Goal: Communication & Community: Answer question/provide support

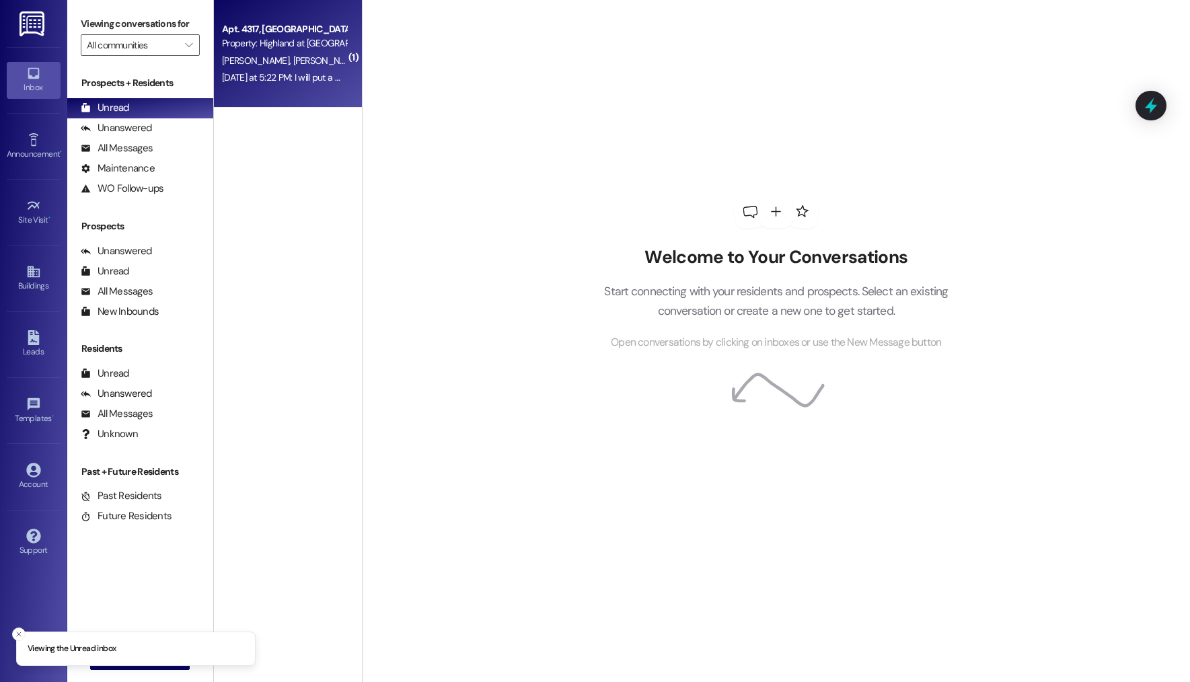
click at [303, 36] on div "Property: Highland at [GEOGRAPHIC_DATA]" at bounding box center [284, 43] width 124 height 14
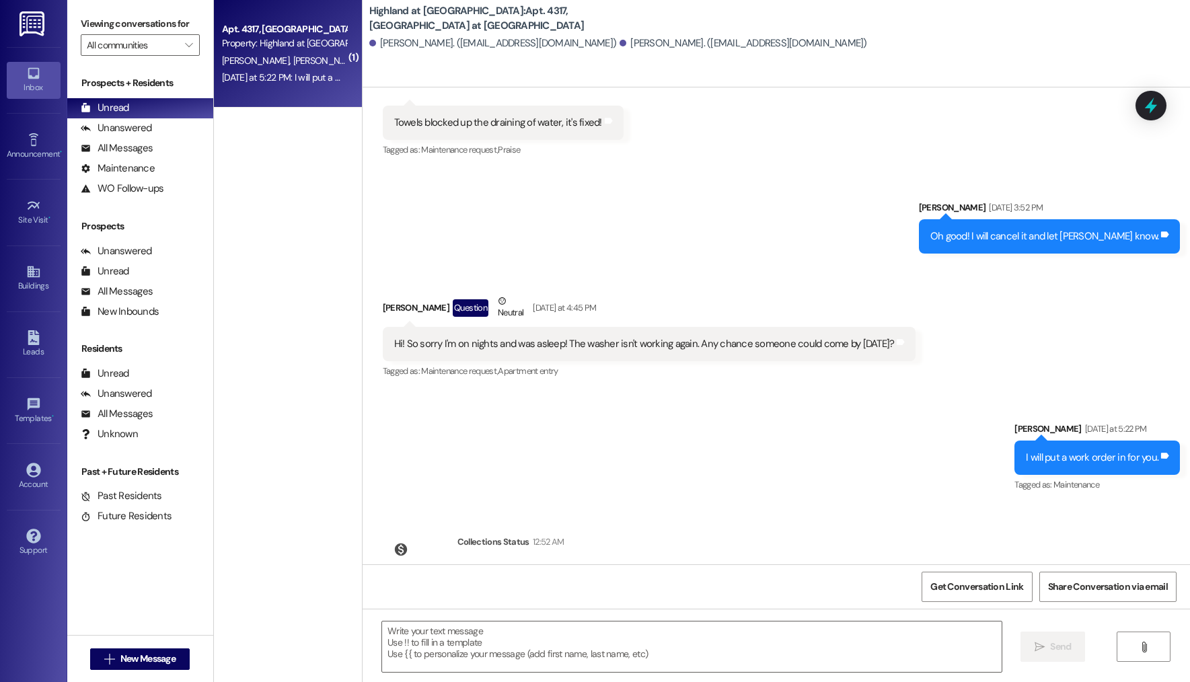
scroll to position [3808, 0]
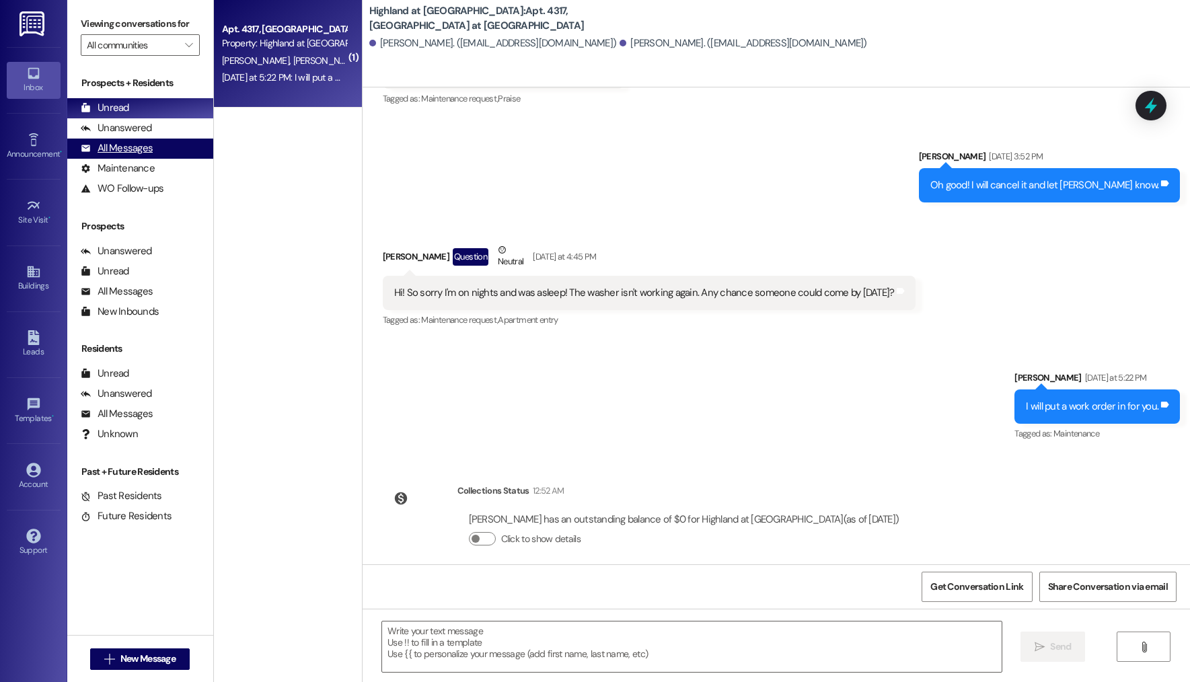
click at [166, 142] on div "All Messages (undefined)" at bounding box center [140, 149] width 146 height 20
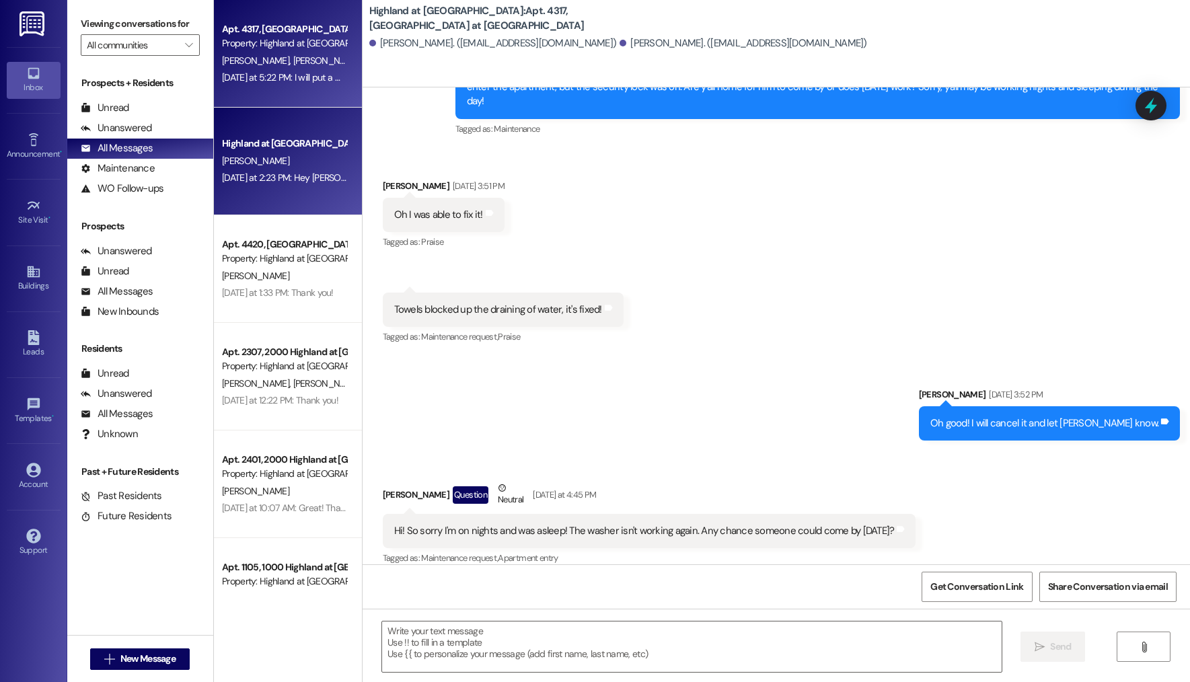
click at [264, 153] on div "[PERSON_NAME]" at bounding box center [284, 161] width 127 height 17
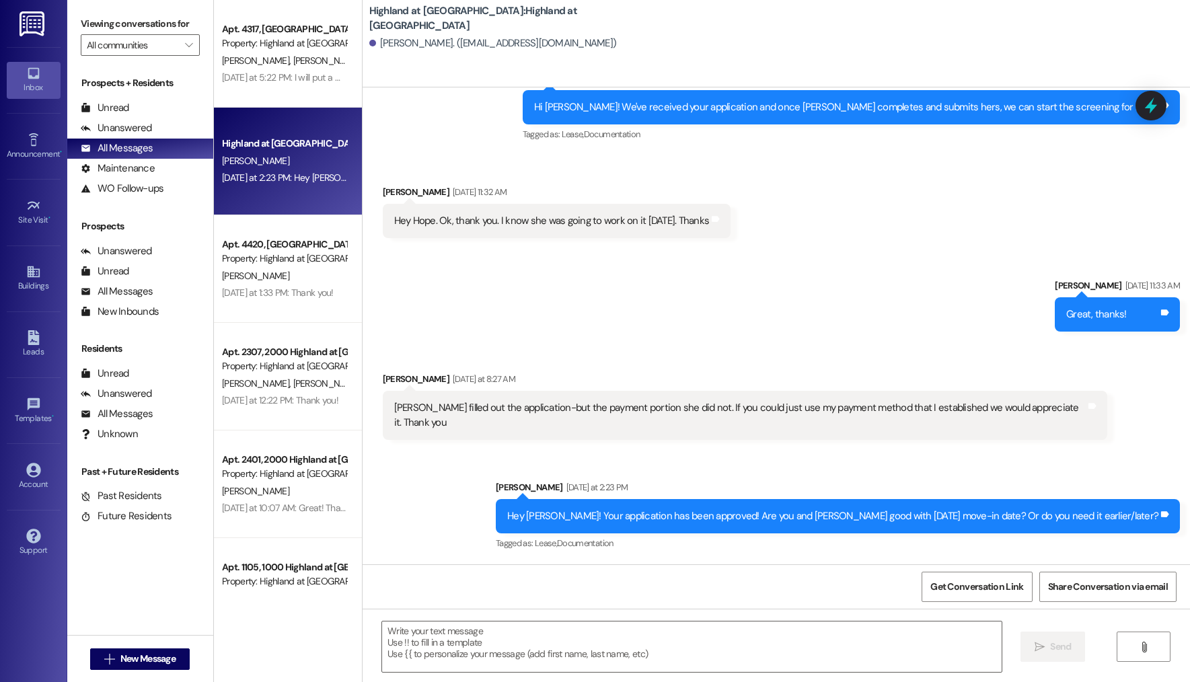
scroll to position [1226, 0]
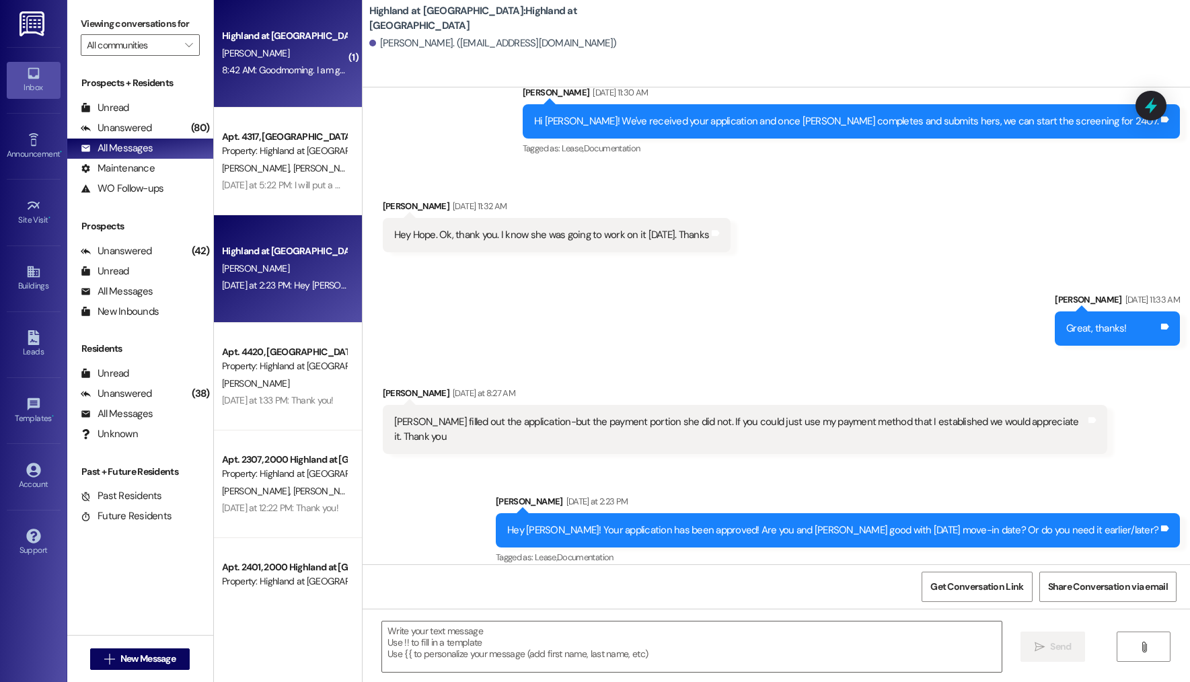
click at [222, 59] on span "[PERSON_NAME]" at bounding box center [255, 53] width 67 height 12
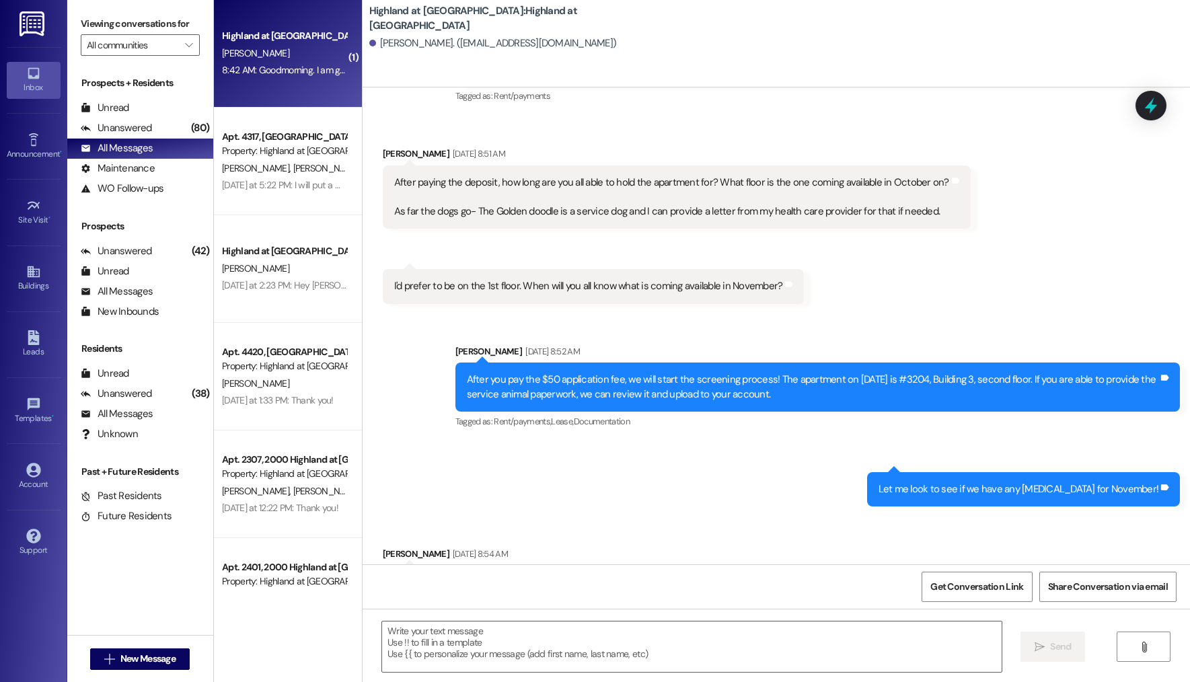
scroll to position [7672, 0]
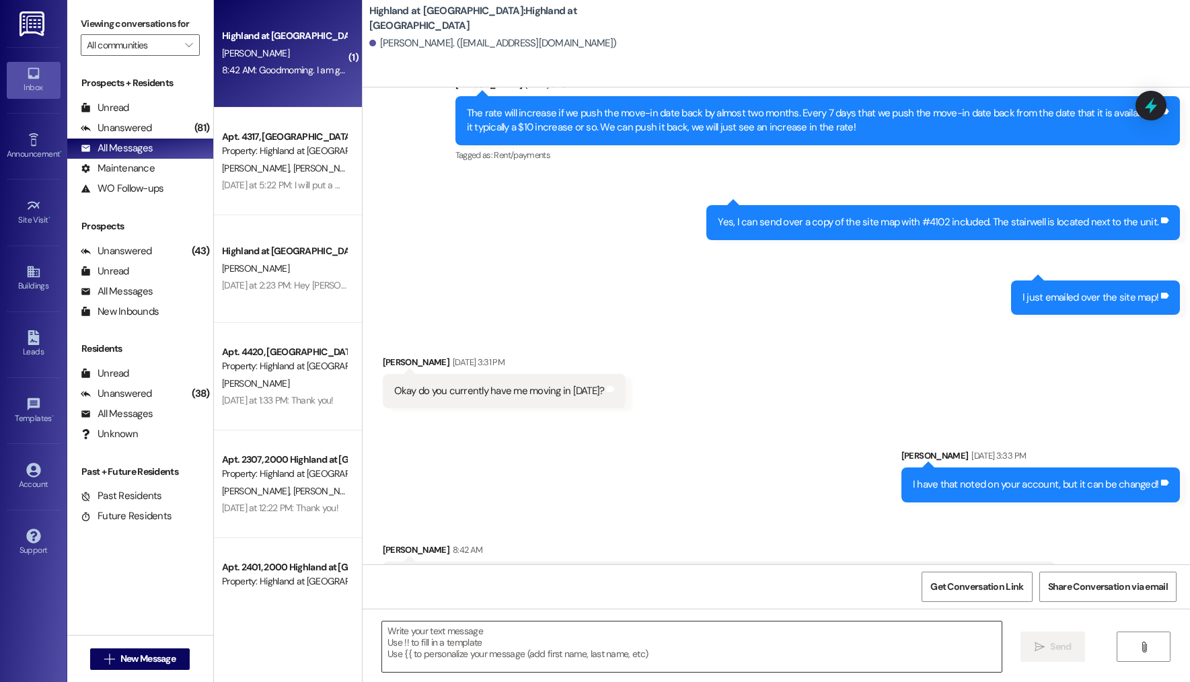
click at [569, 645] on textarea at bounding box center [692, 647] width 620 height 50
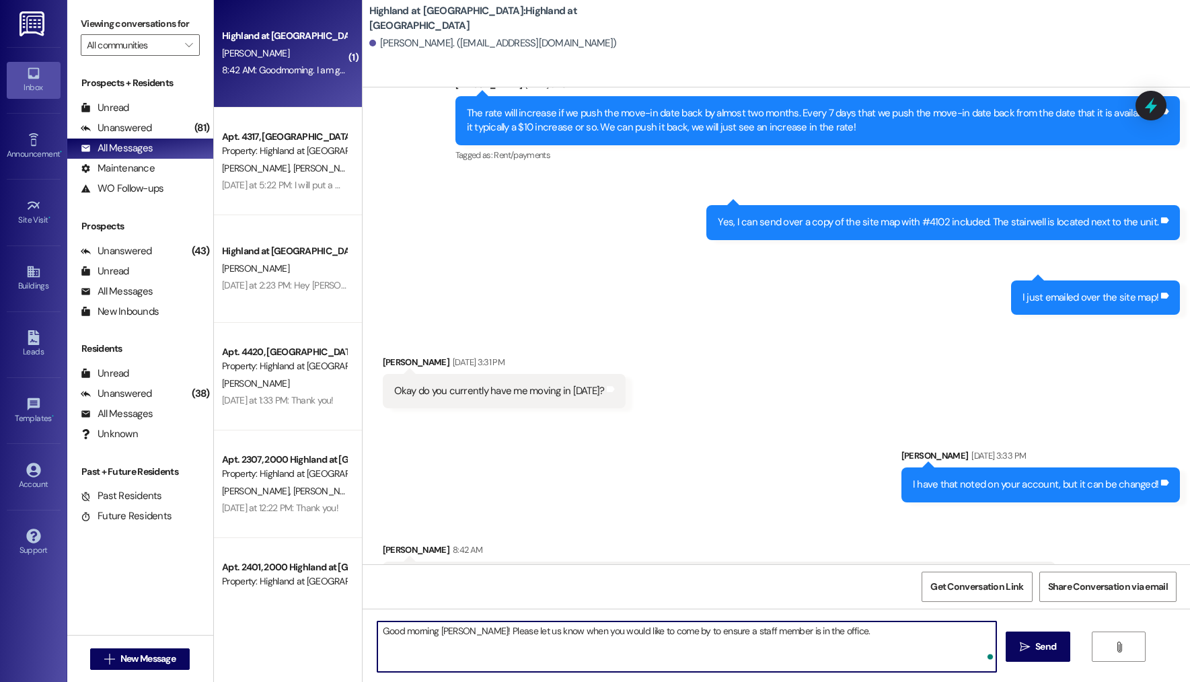
type textarea "Good morning [PERSON_NAME]! Please let us know when you would like to come by t…"
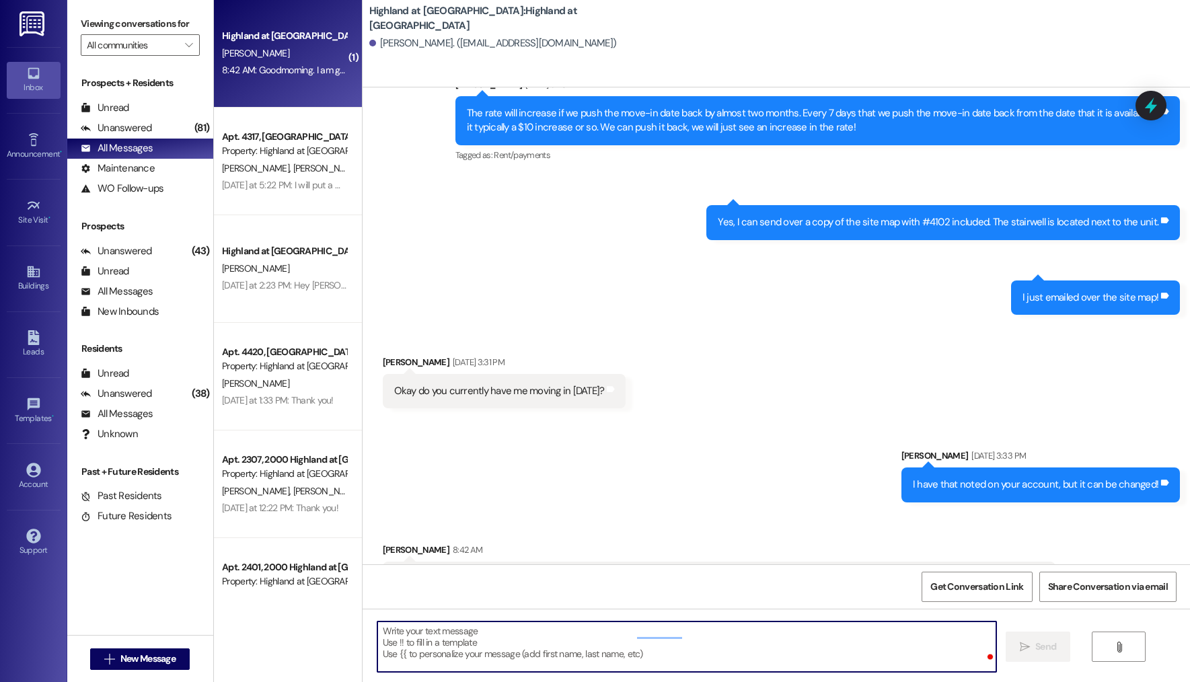
scroll to position [7671, 0]
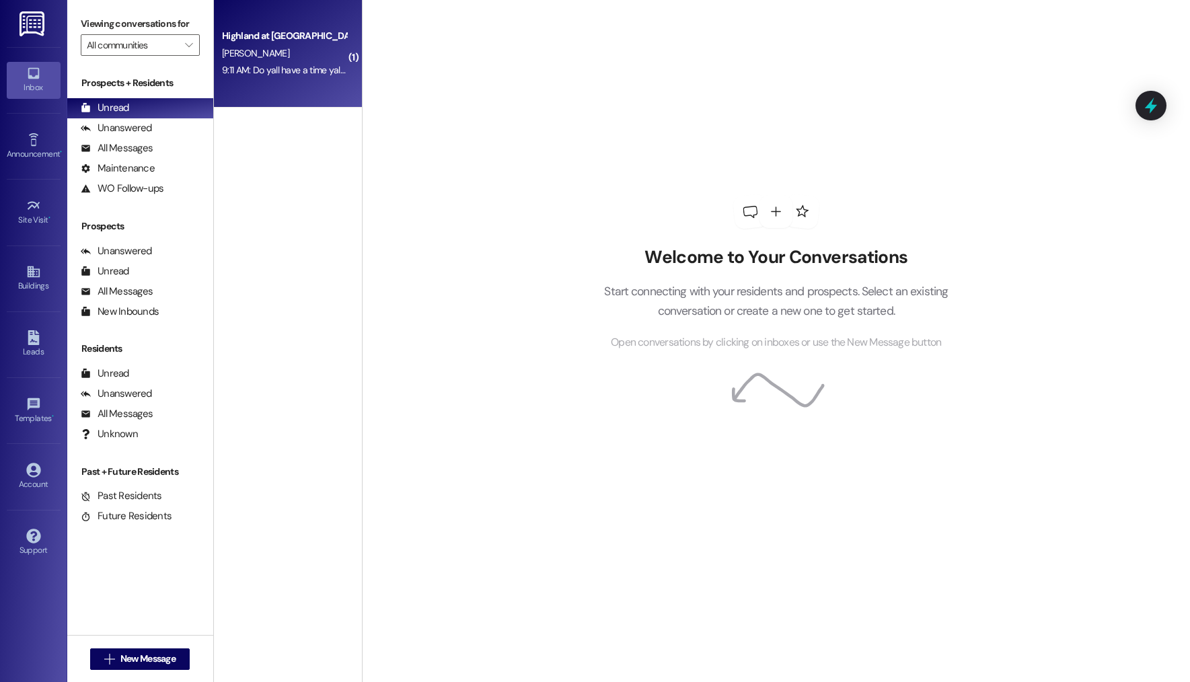
click at [260, 28] on div "Highland at [GEOGRAPHIC_DATA]" at bounding box center [284, 36] width 127 height 17
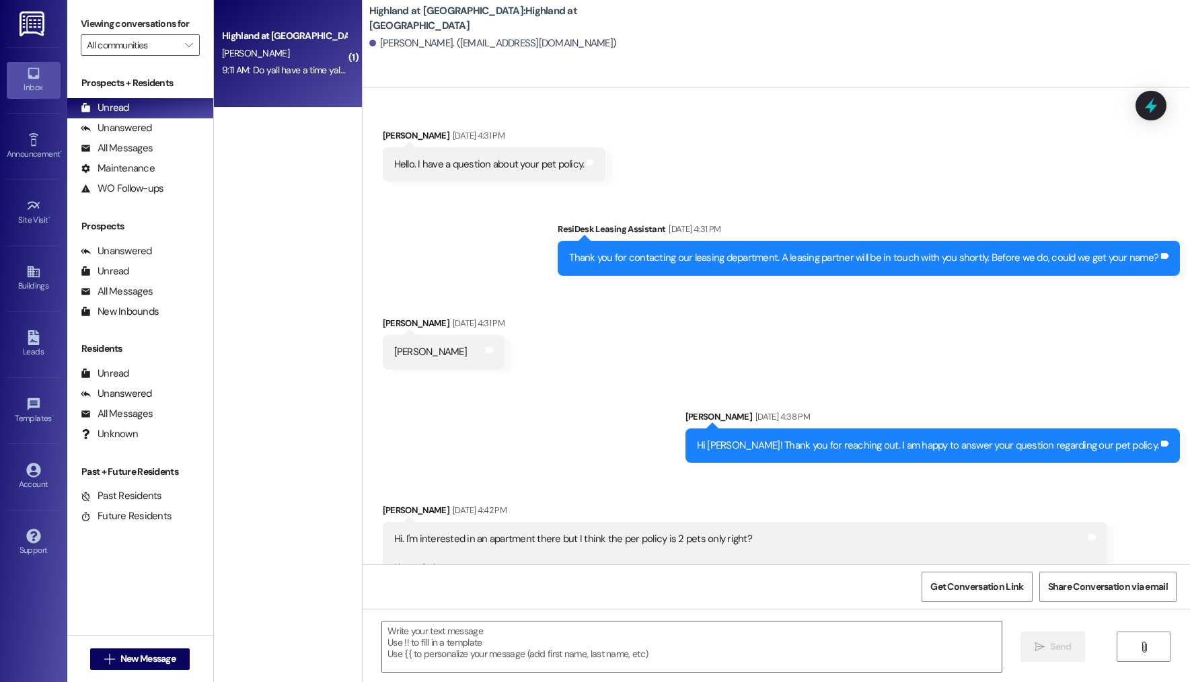
scroll to position [7859, 0]
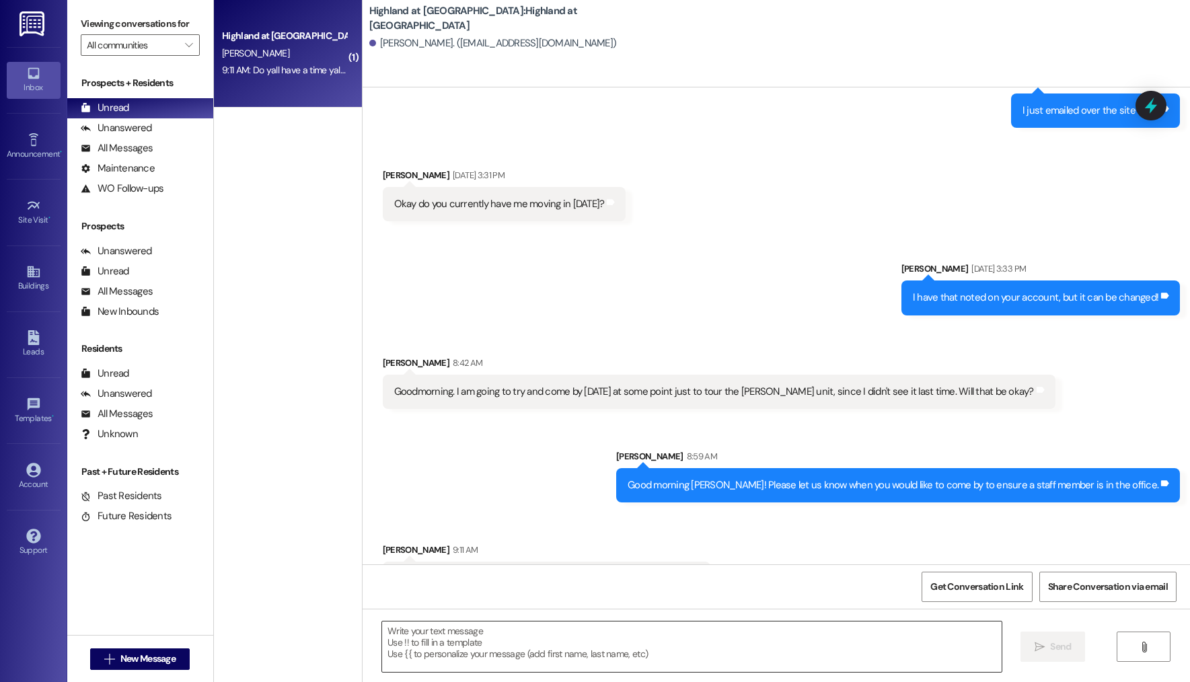
click at [470, 637] on textarea at bounding box center [692, 647] width 620 height 50
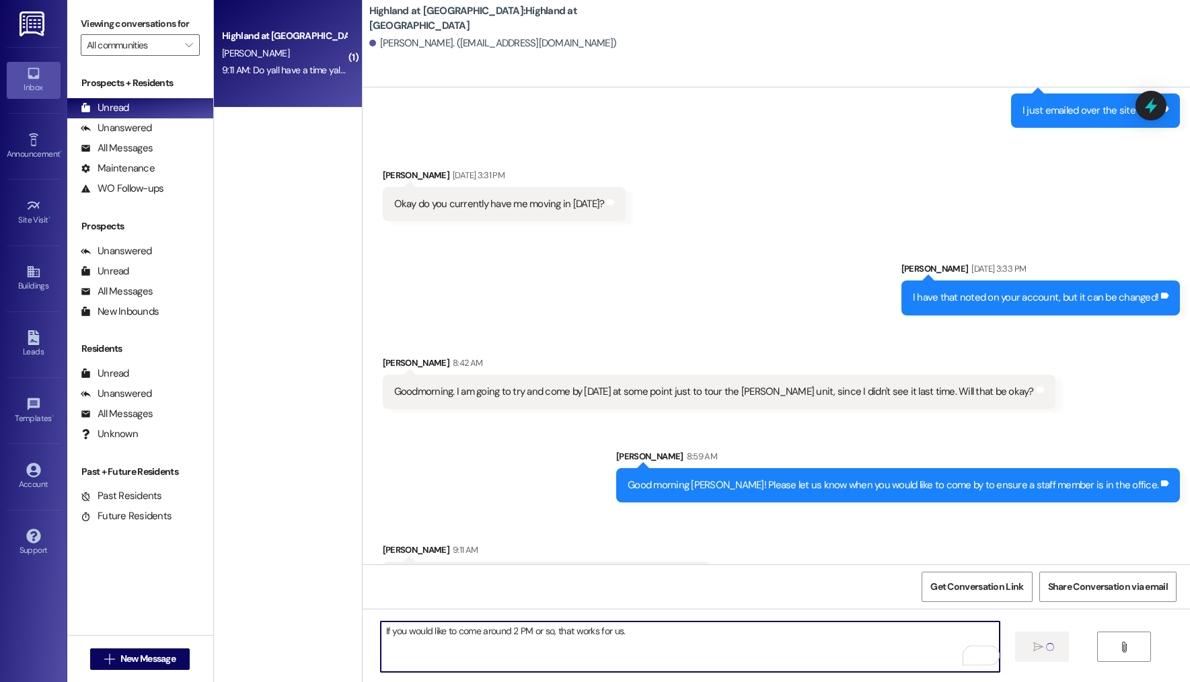
type textarea "If you would like to come around 2 PM or so, that works for us."
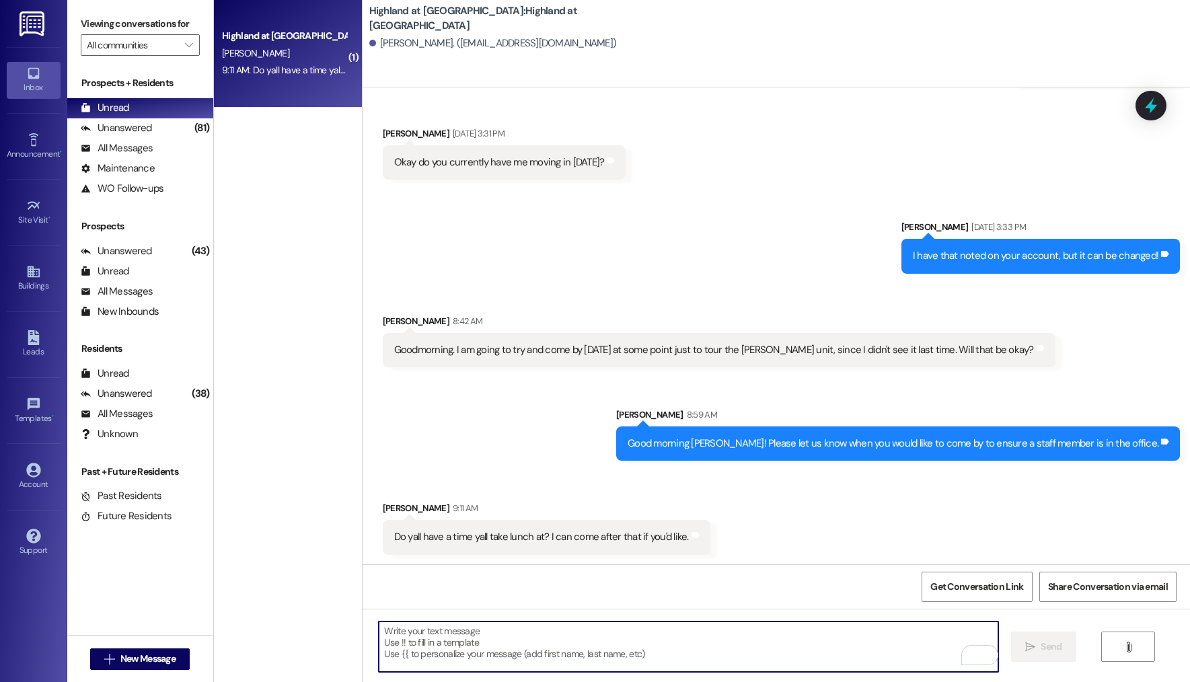
scroll to position [7953, 0]
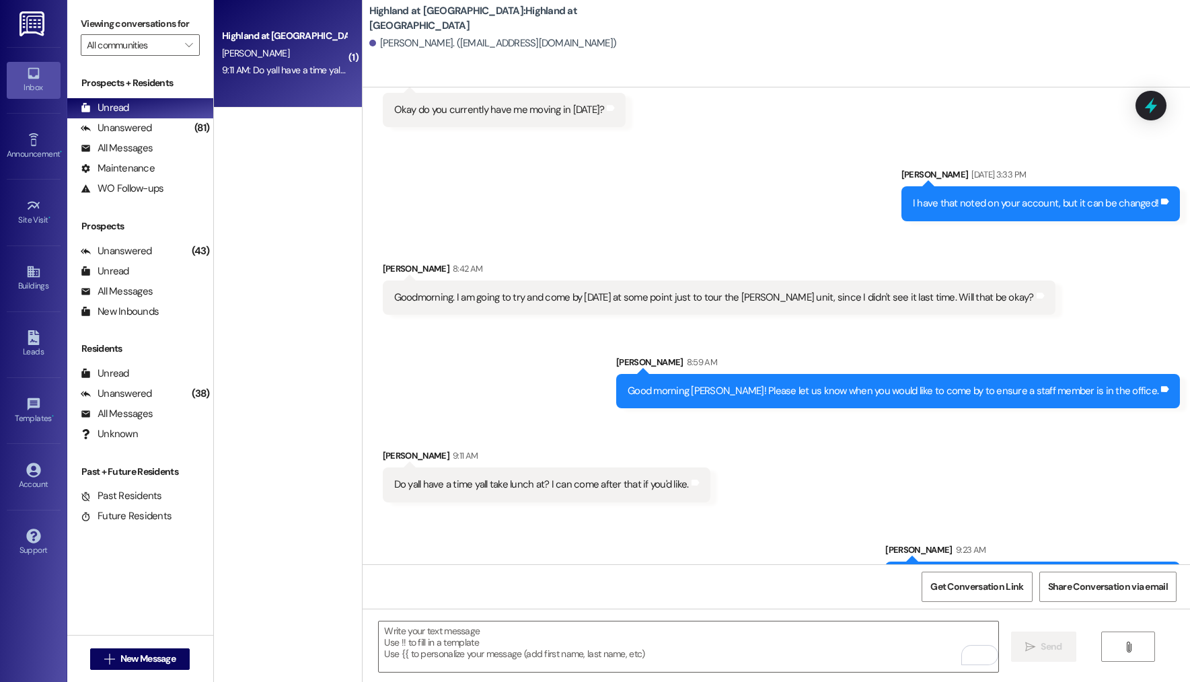
click at [725, 178] on div "Sent via SMS Rosemary Bryan Sep 02, 2025 at 3:33 PM I have that noted on your a…" at bounding box center [777, 184] width 828 height 94
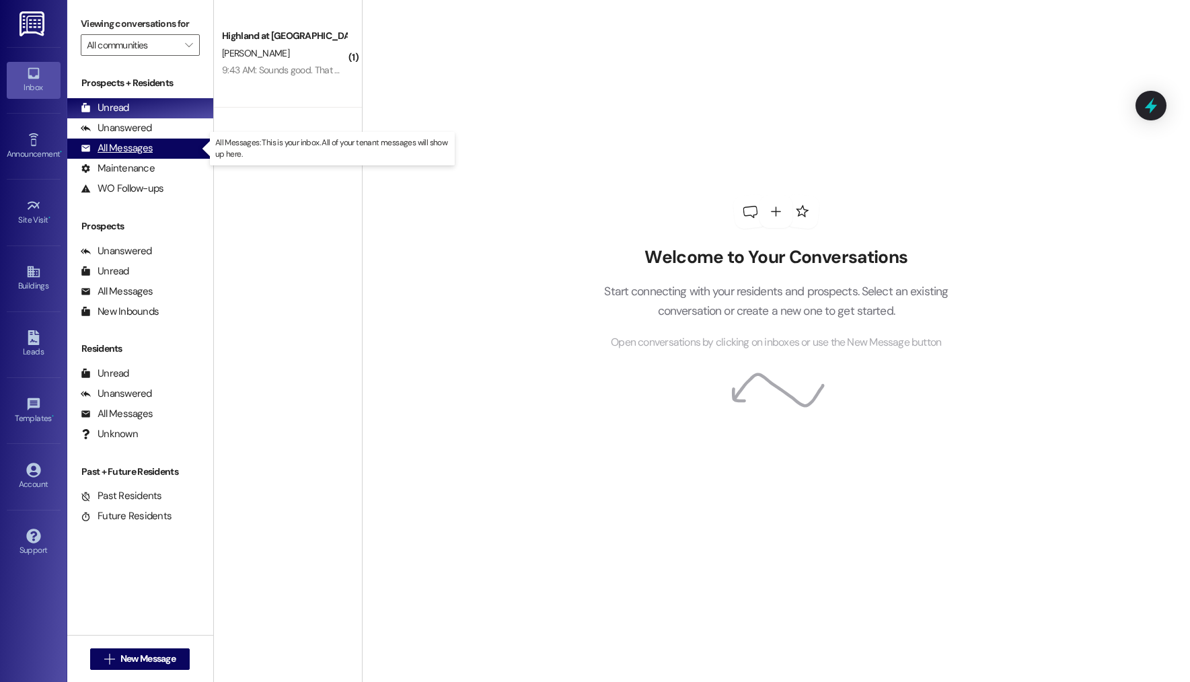
click at [171, 147] on div "All Messages (undefined)" at bounding box center [140, 149] width 146 height 20
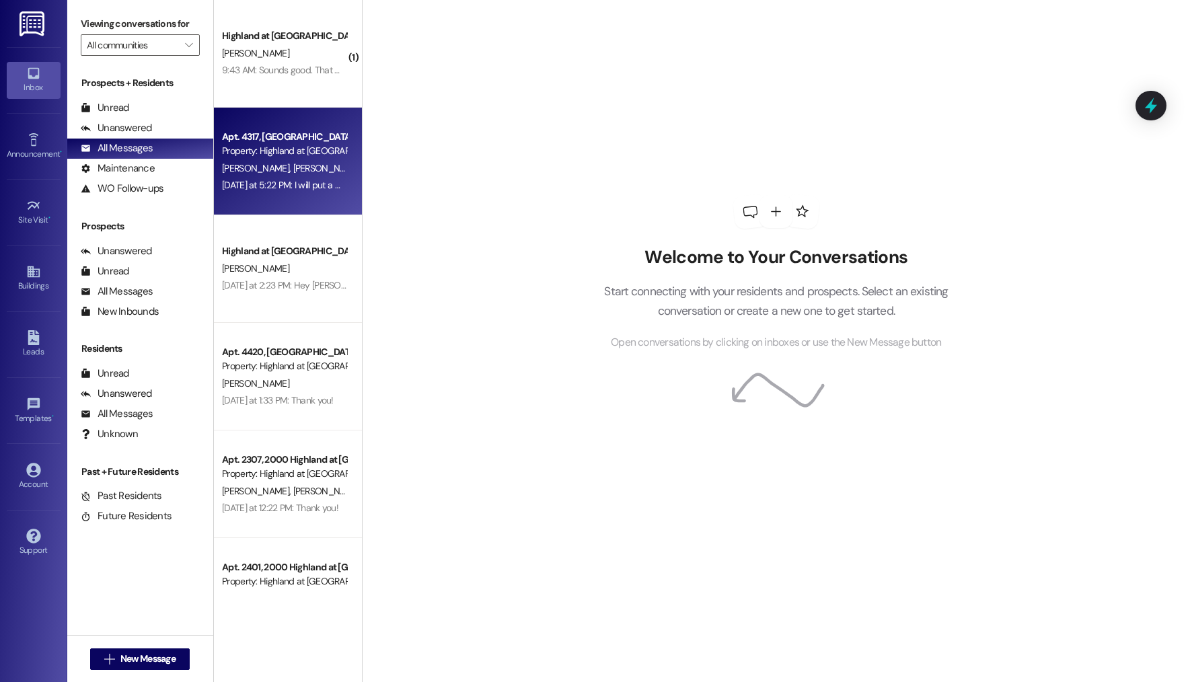
click at [271, 199] on div "Apt. 4317, 4000 Highland at Spring Hill Property: Highland at Spring Hill K. O'…" at bounding box center [288, 162] width 148 height 108
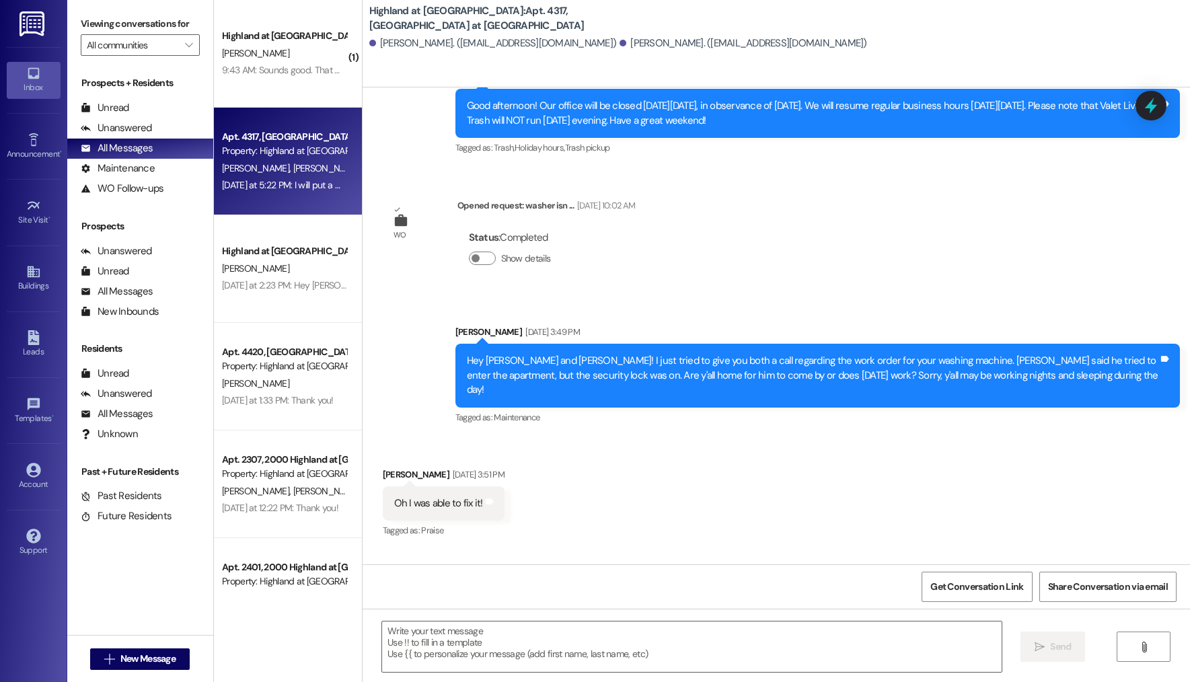
scroll to position [3551, 0]
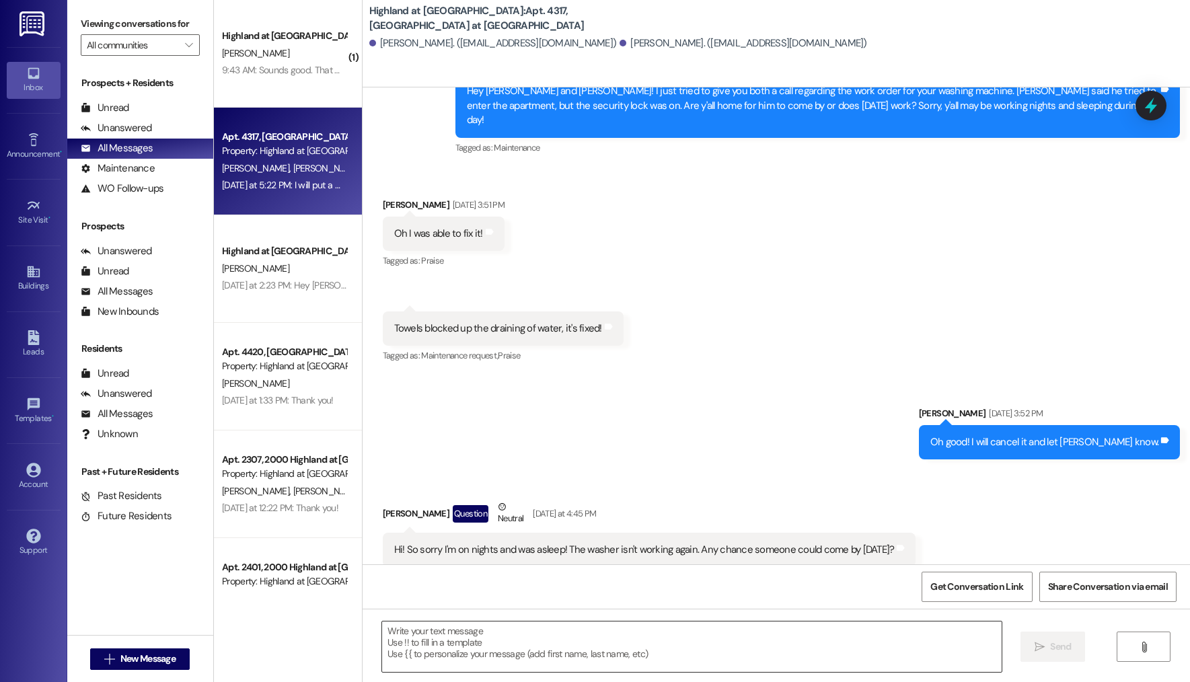
drag, startPoint x: 462, startPoint y: 659, endPoint x: 470, endPoint y: 658, distance: 8.1
click at [465, 659] on textarea at bounding box center [692, 647] width 620 height 50
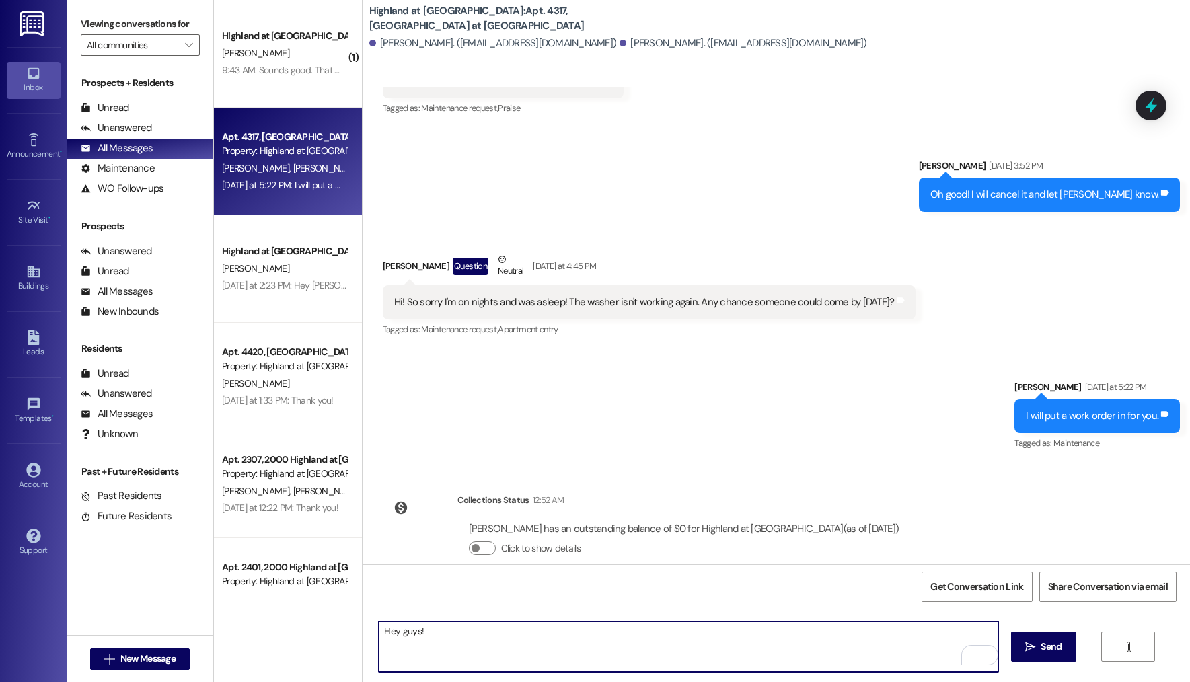
scroll to position [3808, 0]
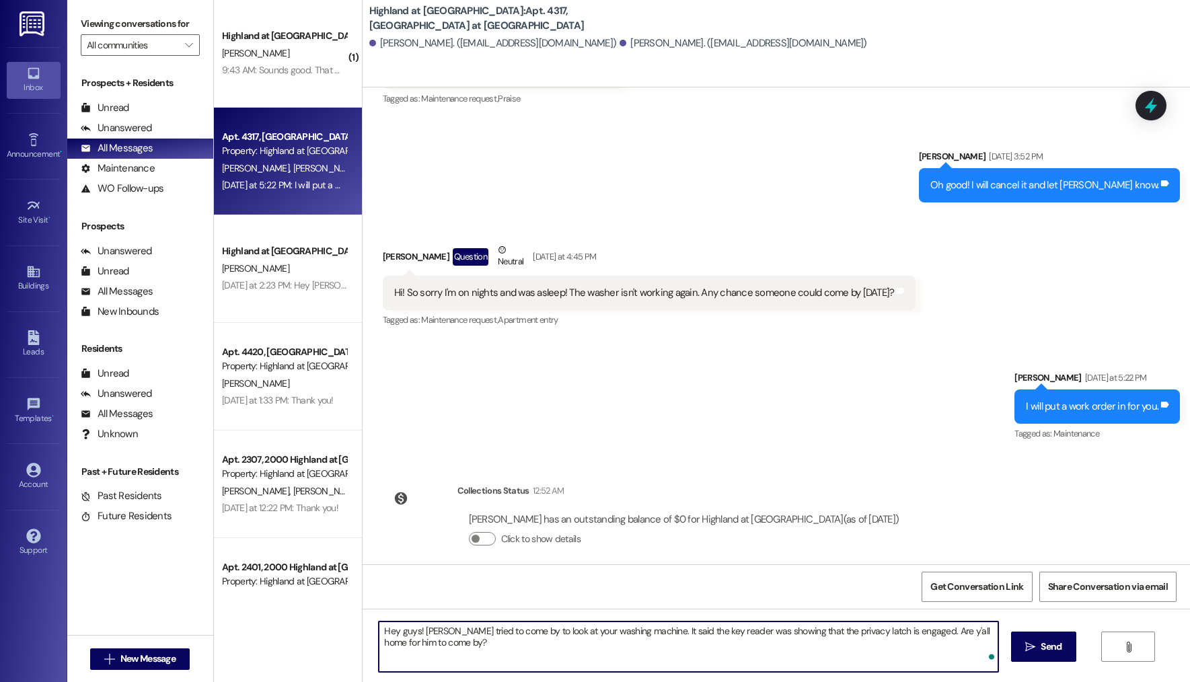
type textarea "Hey guys! [PERSON_NAME] tried to come by to look at your washing machine. It sa…"
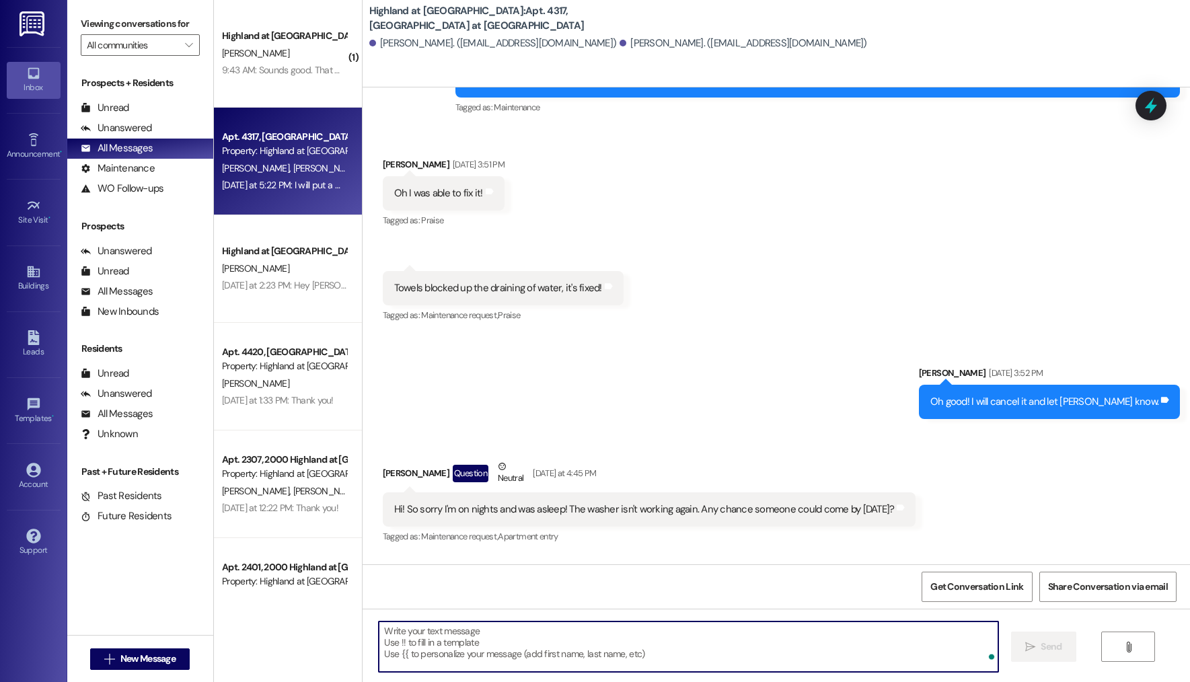
scroll to position [3570, 0]
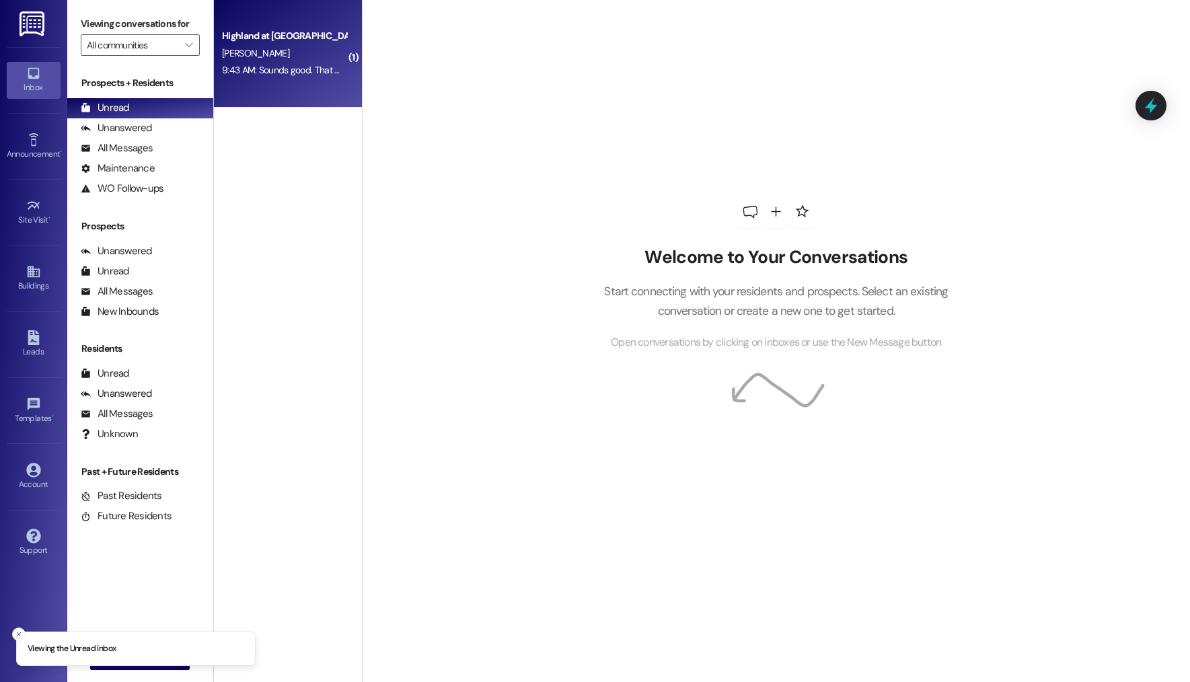
click at [310, 82] on div "Highland at Spring Hill Prospect M. Nargassans 9:43 AM: Sounds good. That will …" at bounding box center [288, 54] width 148 height 108
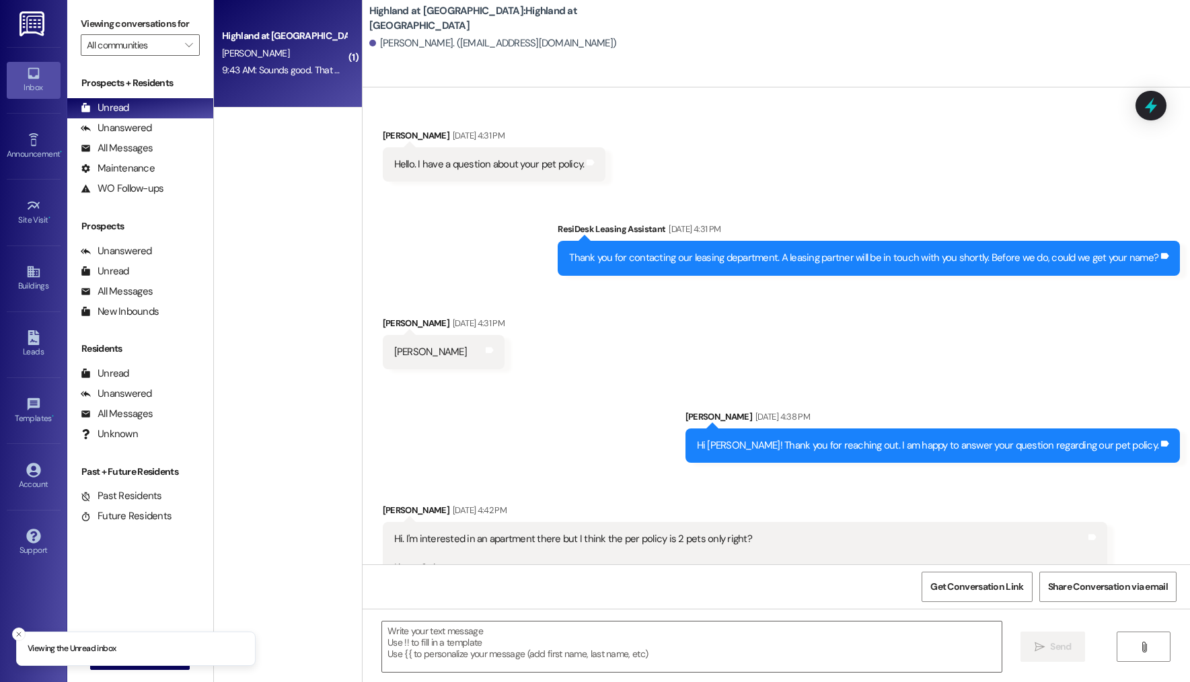
scroll to position [8047, 0]
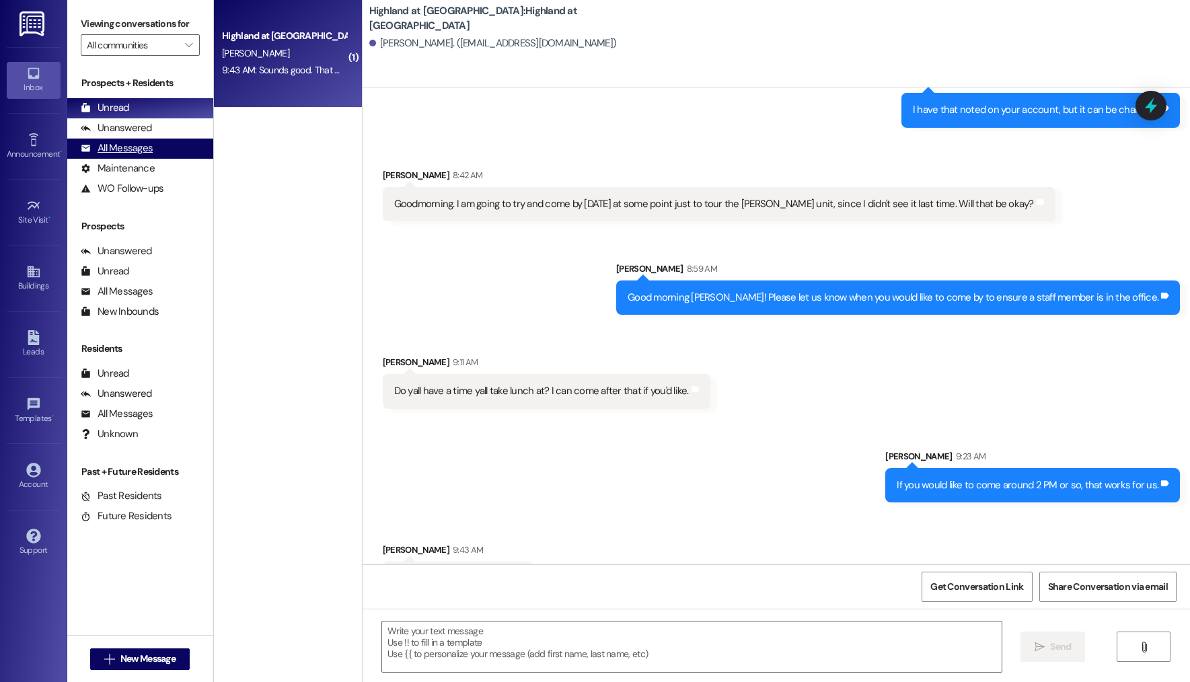
click at [140, 141] on div "All Messages" at bounding box center [117, 148] width 72 height 14
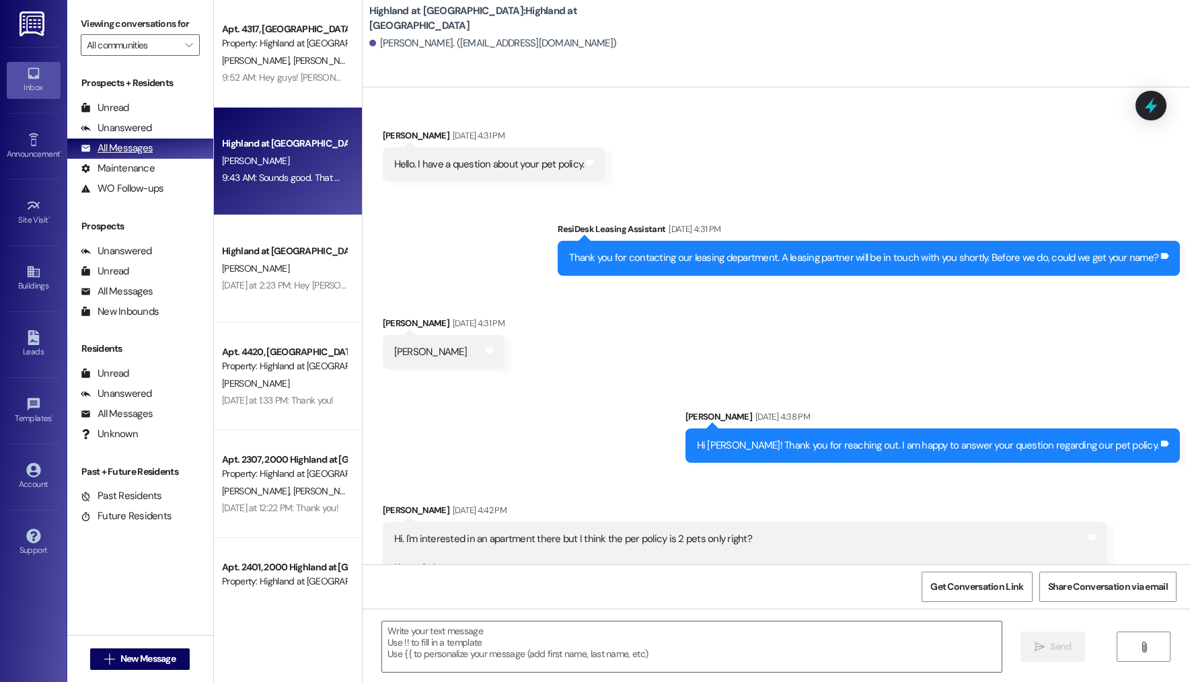
scroll to position [8046, 0]
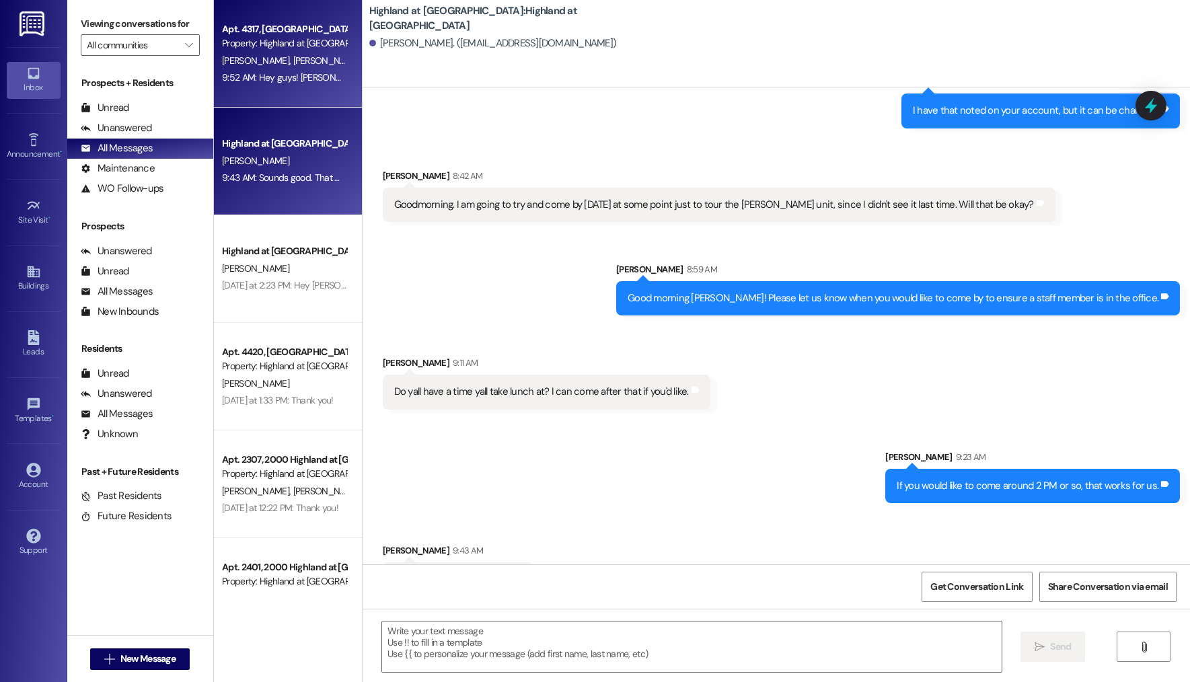
click at [301, 63] on span "[PERSON_NAME]" at bounding box center [326, 61] width 67 height 12
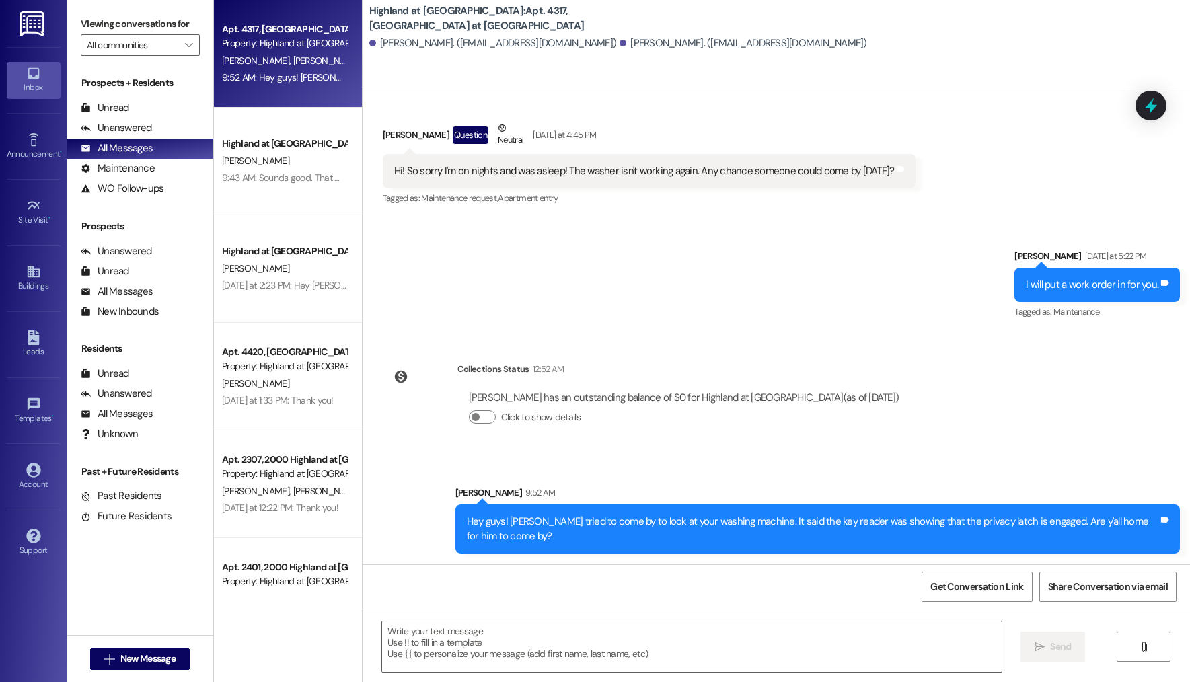
scroll to position [3916, 0]
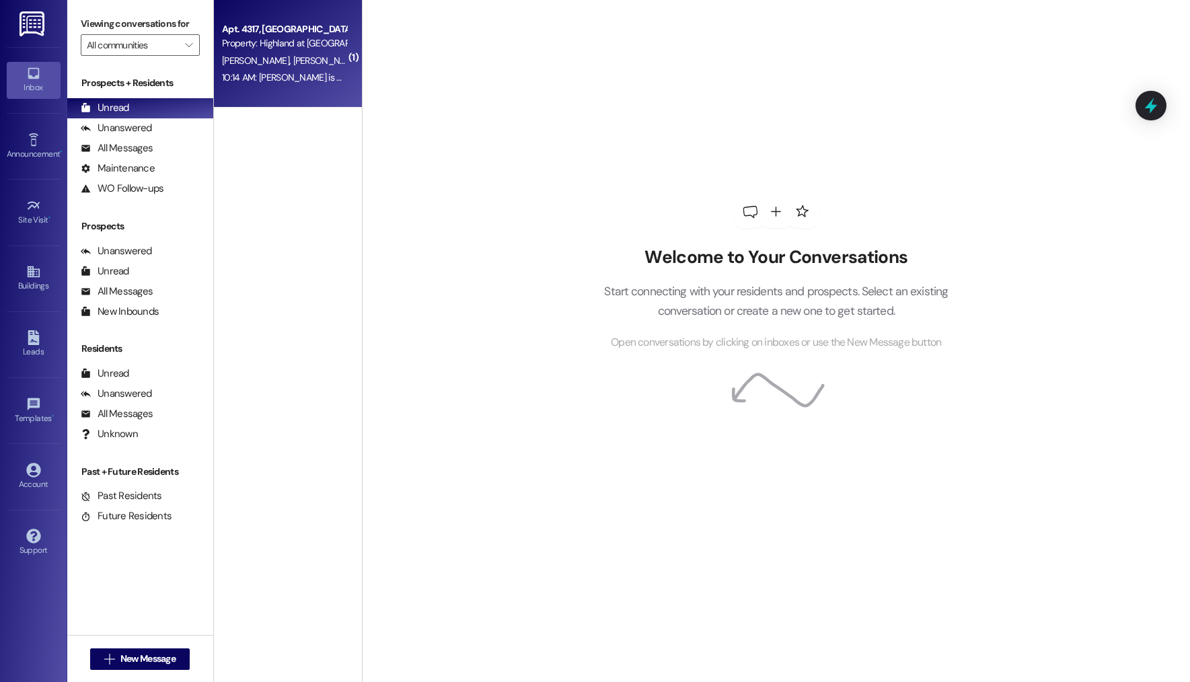
click at [249, 46] on div "Property: Highland at [GEOGRAPHIC_DATA]" at bounding box center [284, 43] width 124 height 14
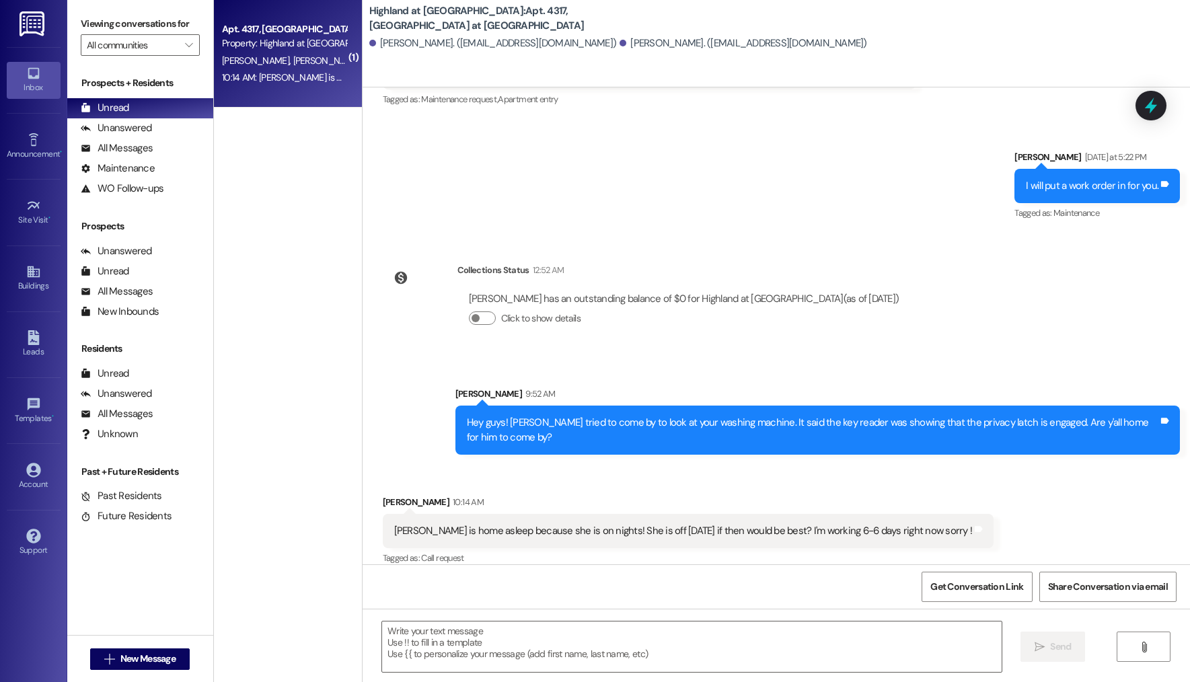
scroll to position [4030, 0]
click at [569, 625] on textarea at bounding box center [692, 647] width 620 height 50
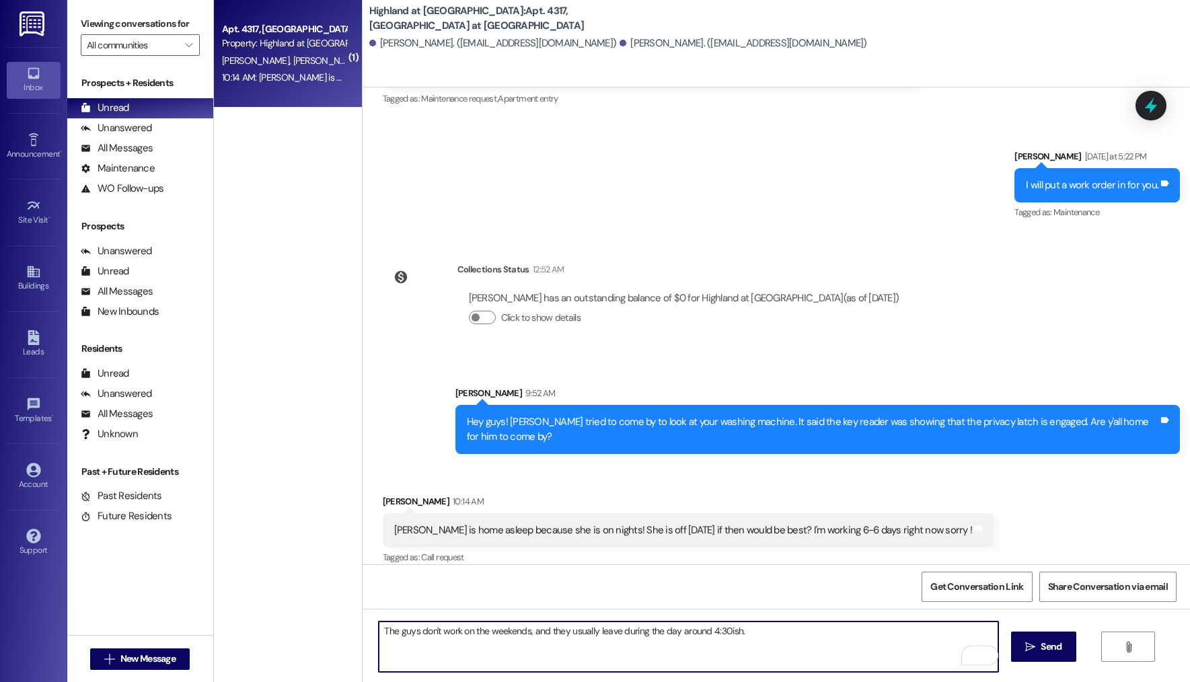
click at [777, 639] on textarea "The guys don't work on the weekends, and they usually leave during the day arou…" at bounding box center [689, 647] width 620 height 50
type textarea "The guys don't work on the weekends, and they usually leave during the day arou…"
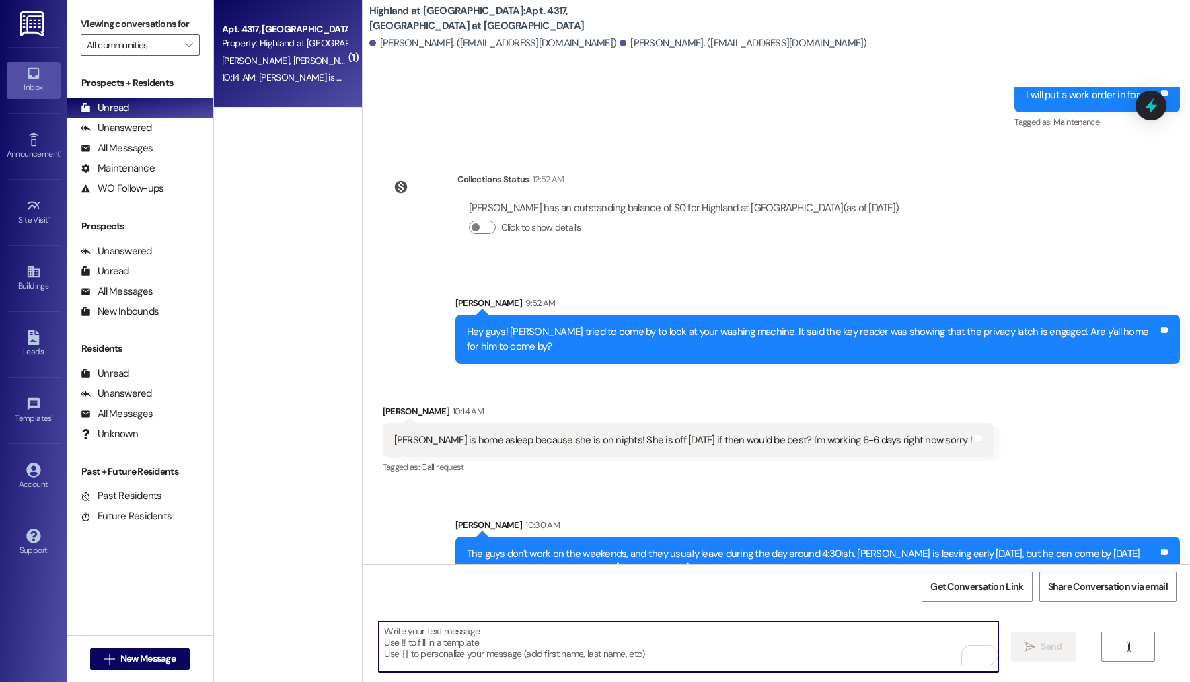
scroll to position [4138, 0]
